Goal: Information Seeking & Learning: Learn about a topic

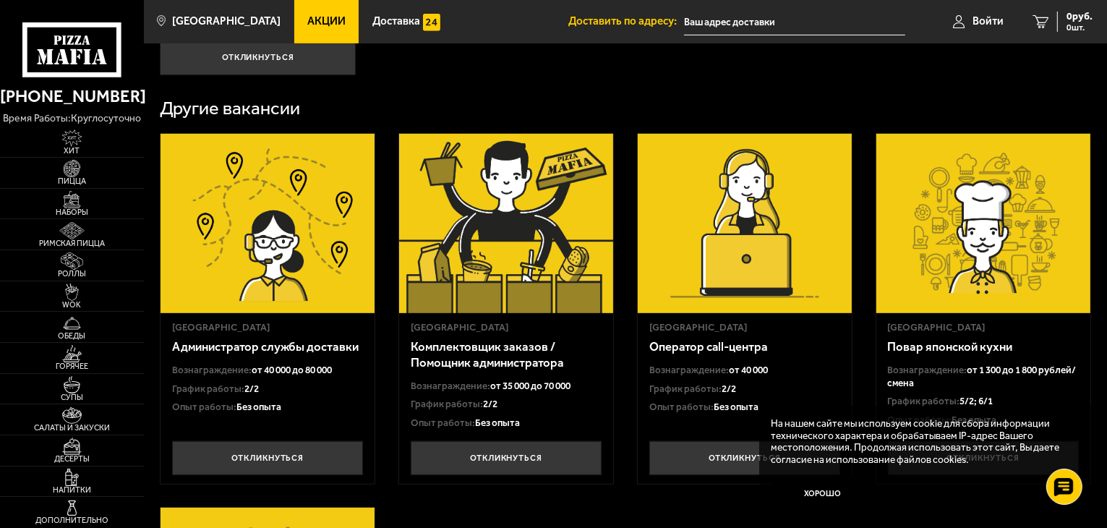
scroll to position [716, 0]
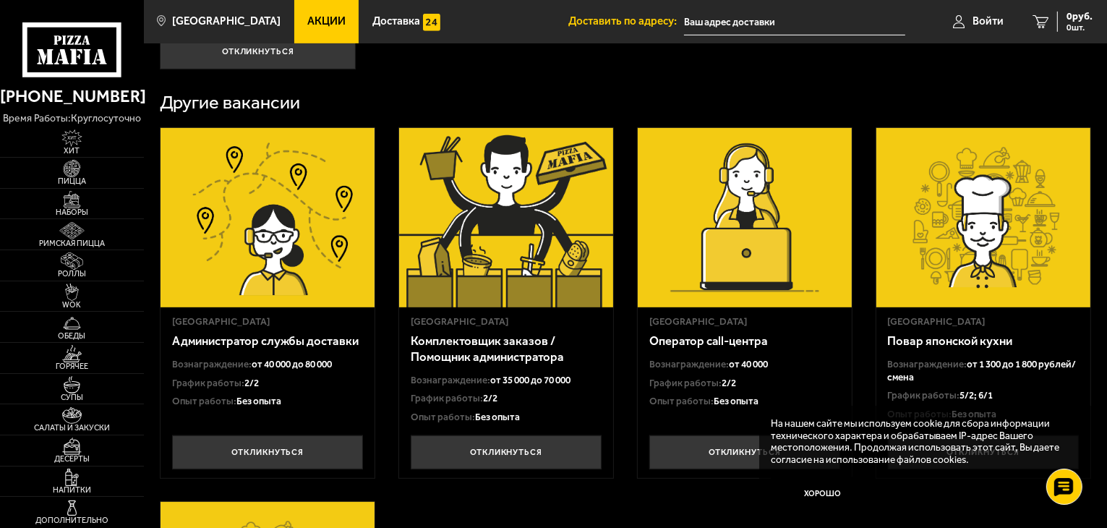
click at [723, 336] on h3 "Оператор call-центра" at bounding box center [744, 341] width 191 height 16
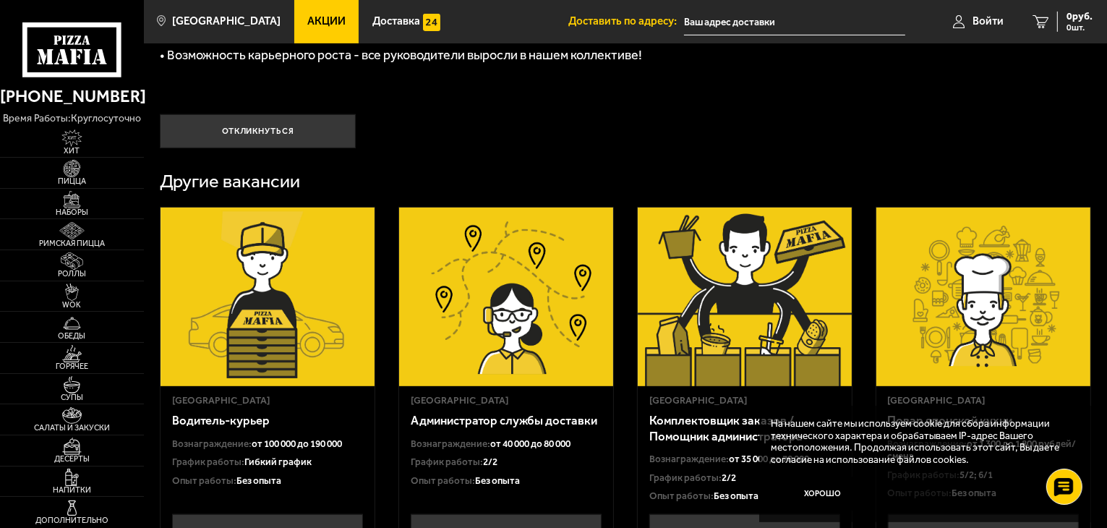
scroll to position [629, 0]
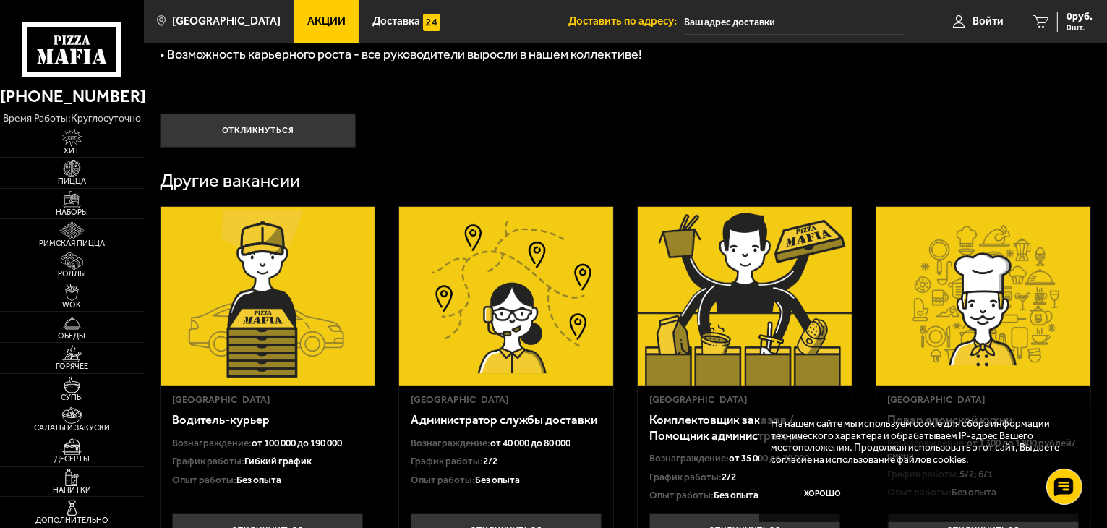
click at [535, 353] on img at bounding box center [506, 296] width 214 height 179
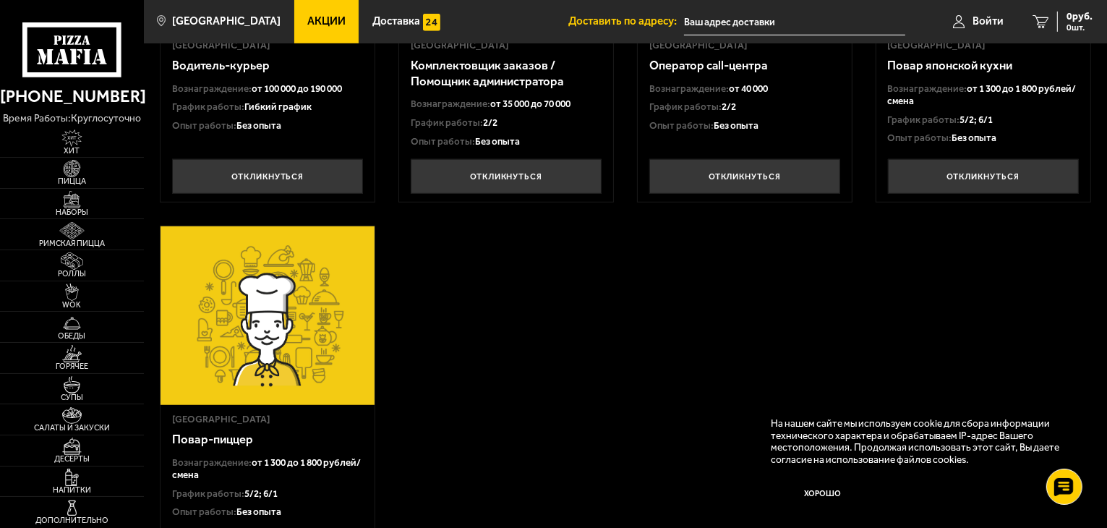
scroll to position [959, 0]
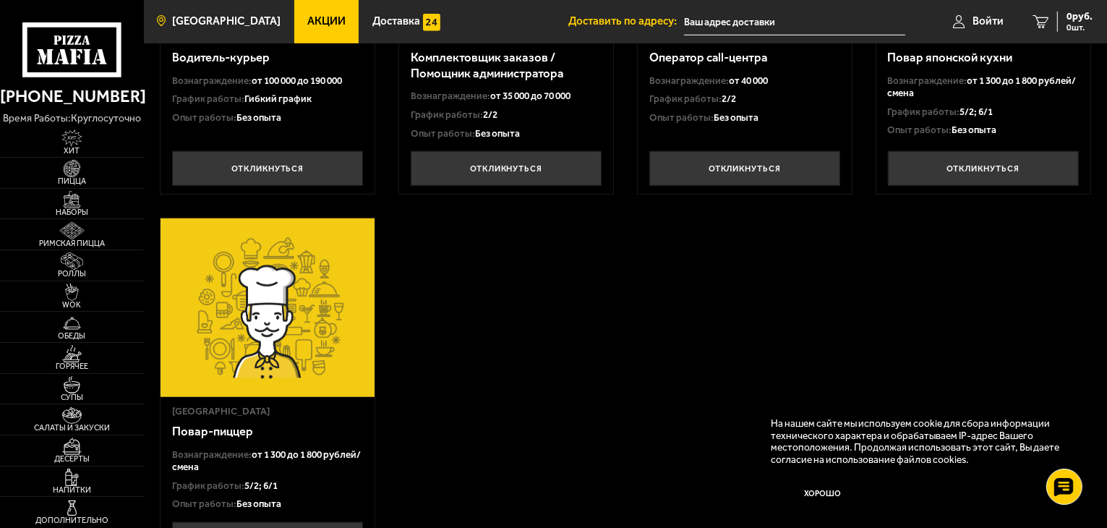
scroll to position [629, 0]
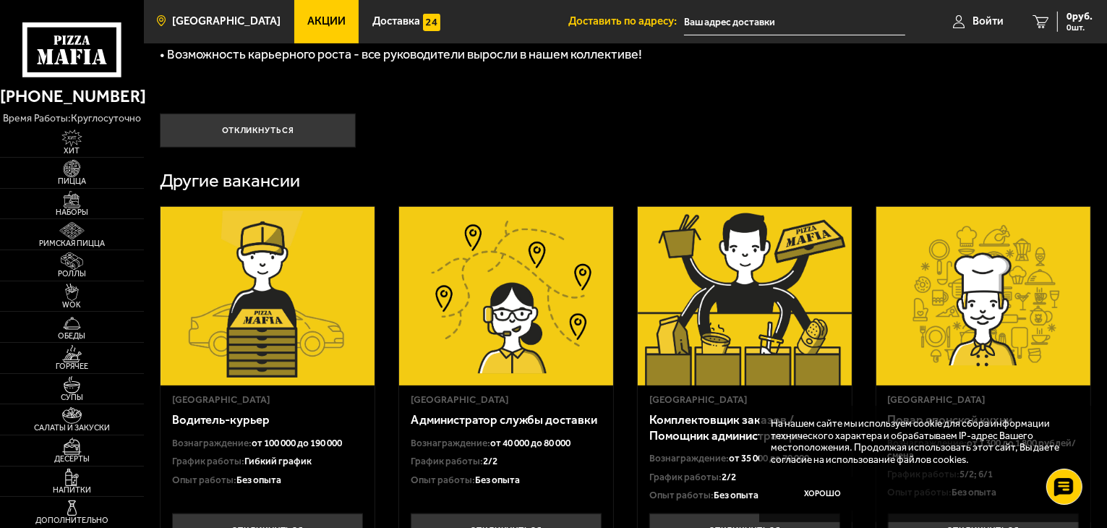
scroll to position [716, 0]
